Goal: Task Accomplishment & Management: Manage account settings

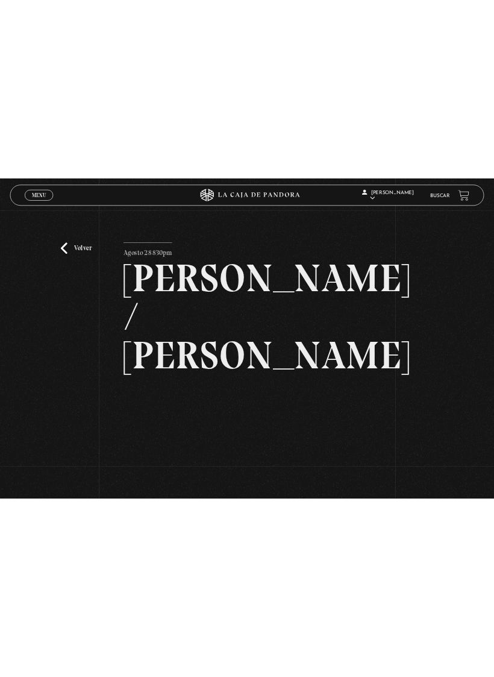
scroll to position [14, 0]
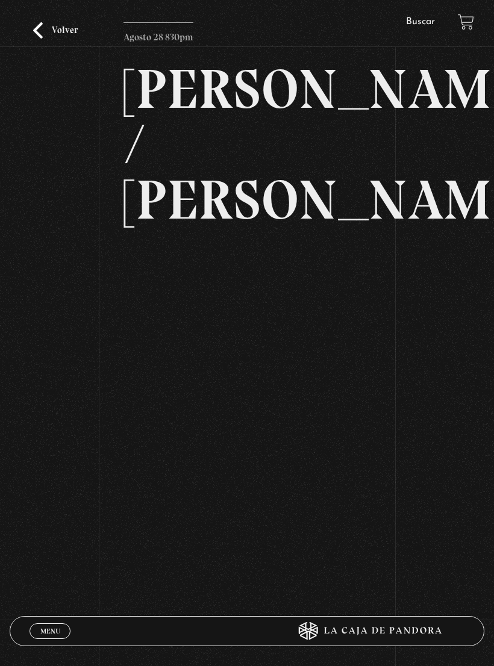
scroll to position [0, 0]
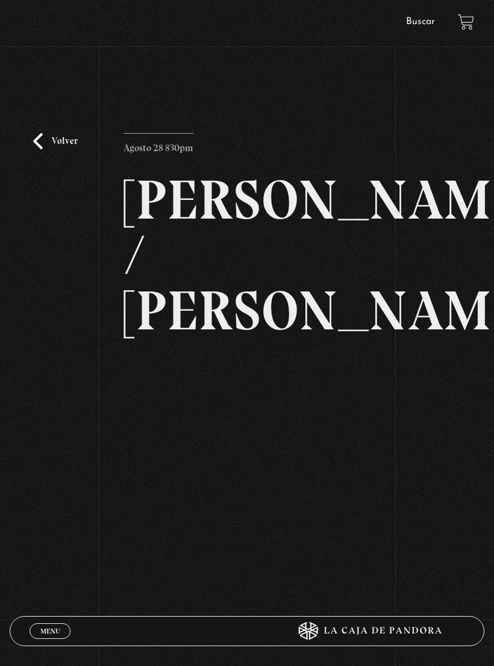
click at [53, 459] on link "Menu Cerrar" at bounding box center [50, 632] width 41 height 16
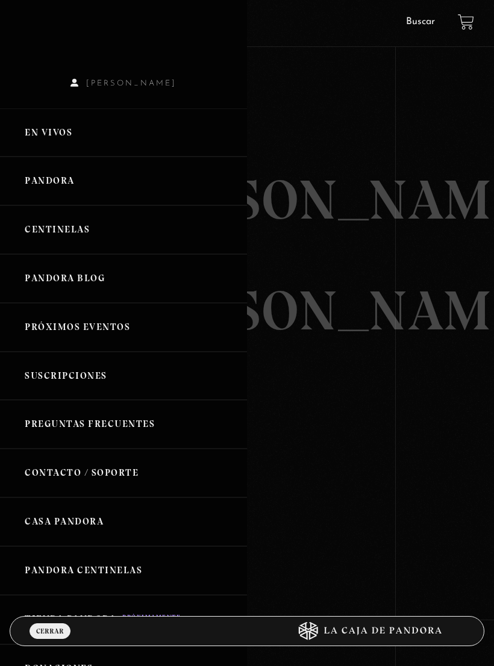
click at [84, 139] on link "En vivos" at bounding box center [123, 132] width 247 height 49
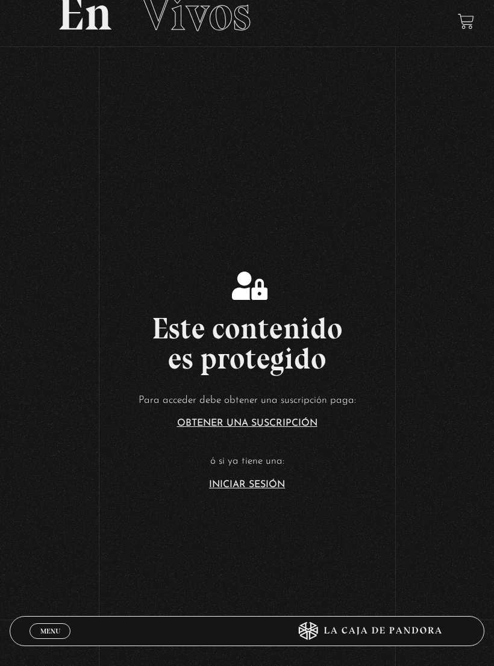
scroll to position [107, 0]
click at [271, 491] on link "Iniciar Sesión" at bounding box center [247, 486] width 76 height 10
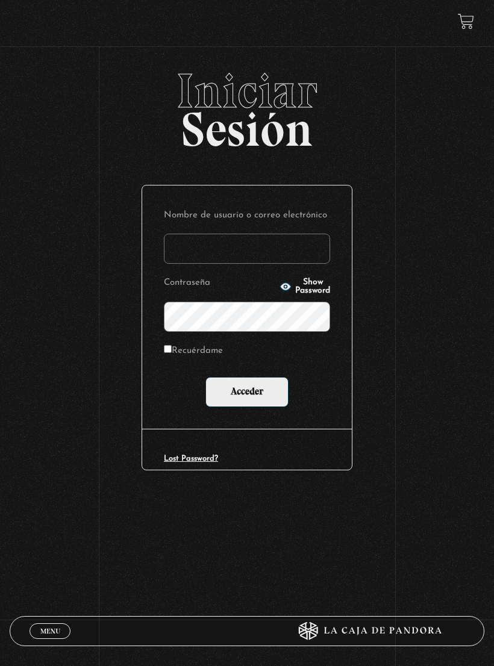
click at [239, 255] on input "Nombre de usuario o correo electrónico" at bounding box center [247, 249] width 166 height 30
type input "alejandramora8@hotmail.es"
click at [318, 286] on span "Show Password" at bounding box center [312, 286] width 35 height 17
click at [318, 283] on span "Hide Password" at bounding box center [312, 286] width 35 height 17
click at [266, 394] on input "Acceder" at bounding box center [246, 392] width 83 height 30
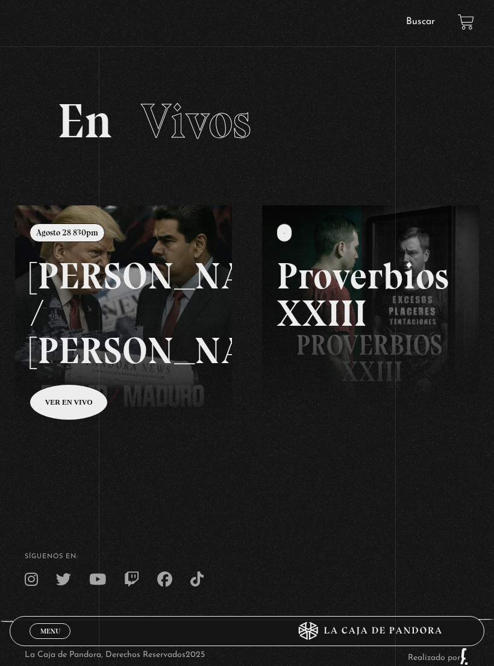
click at [133, 298] on link at bounding box center [262, 538] width 494 height 666
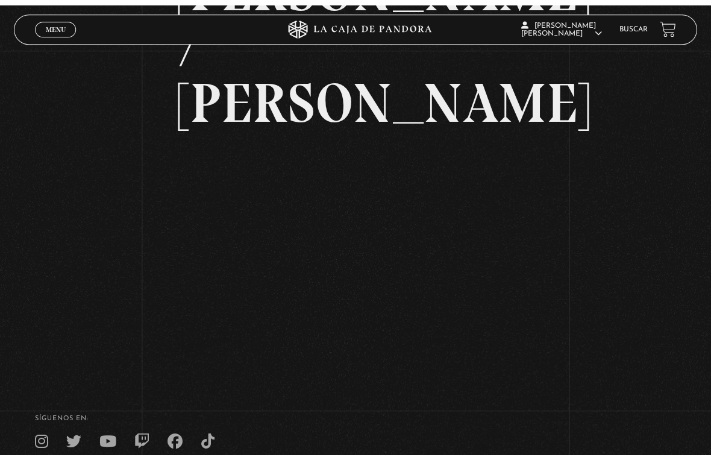
scroll to position [14, 0]
